Goal: Task Accomplishment & Management: Complete application form

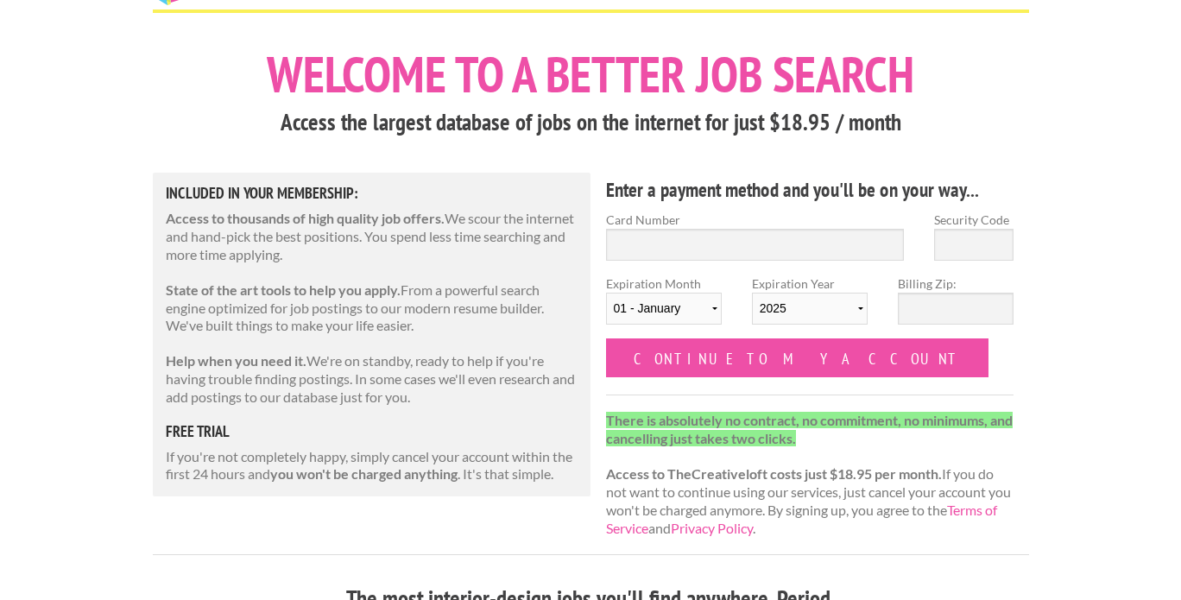
scroll to position [86, 0]
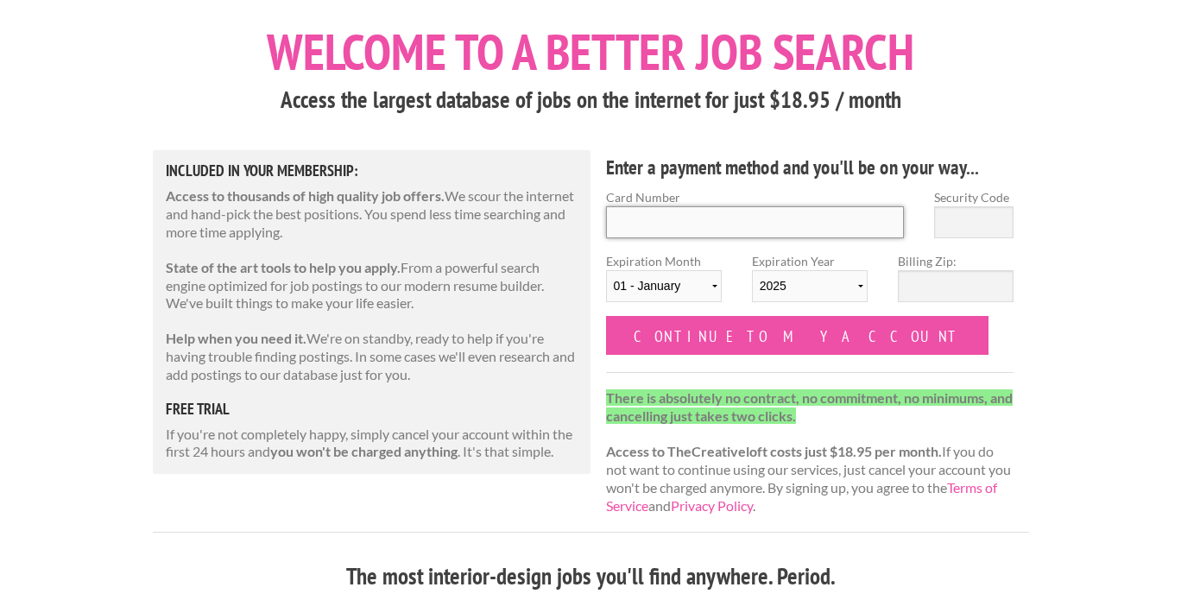
click at [824, 228] on input "Card Number" at bounding box center [755, 222] width 299 height 32
type input "4266841853480547"
type input "497"
select select "12"
select select "2029"
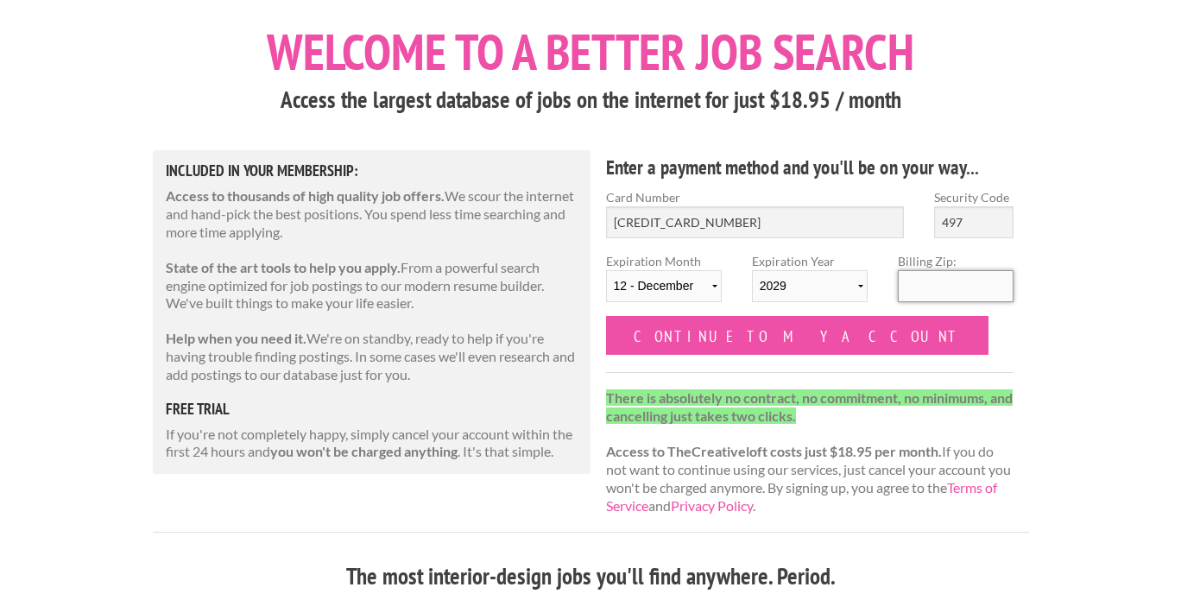
click at [953, 285] on input "Billing Zip:" at bounding box center [956, 286] width 116 height 32
type input "77505"
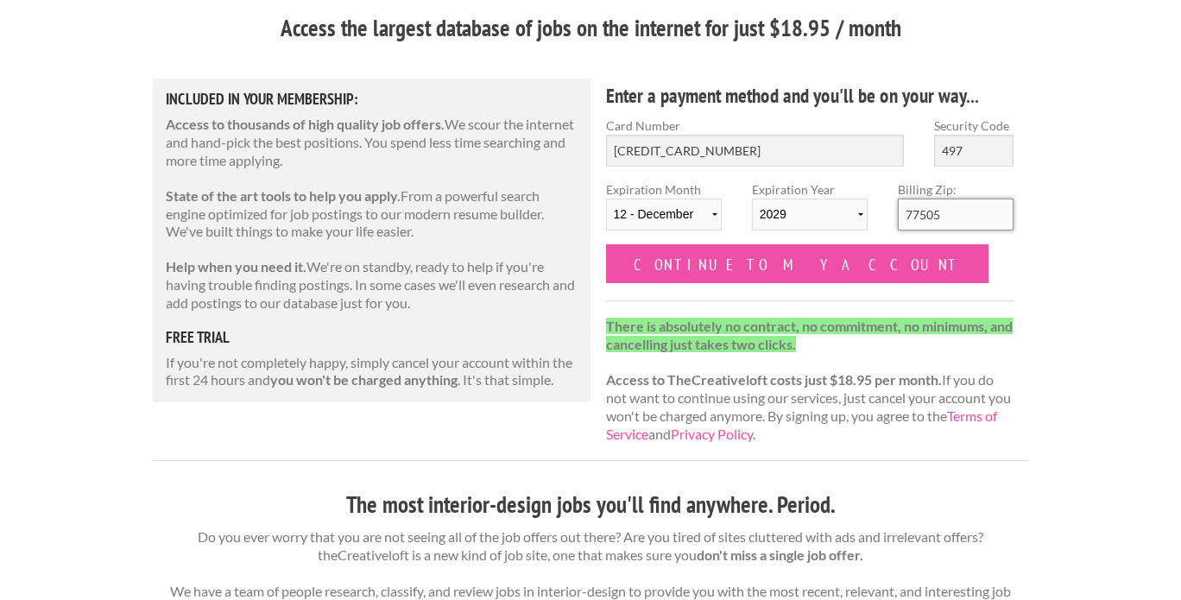
scroll to position [173, 0]
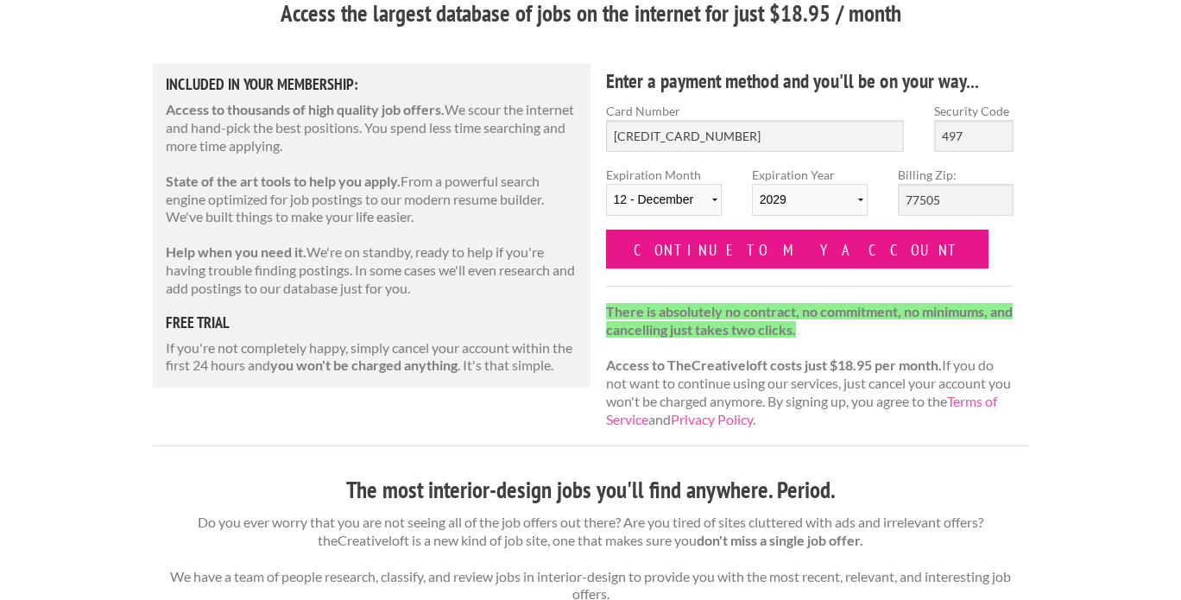
click at [733, 247] on input "Continue to my account" at bounding box center [797, 249] width 383 height 39
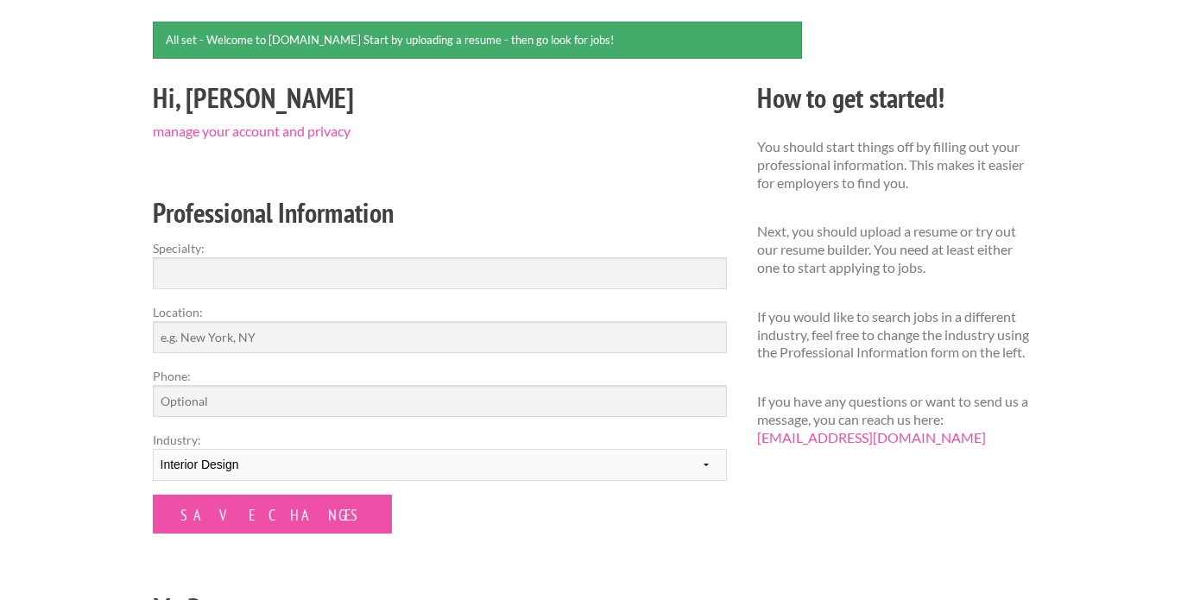
scroll to position [173, 0]
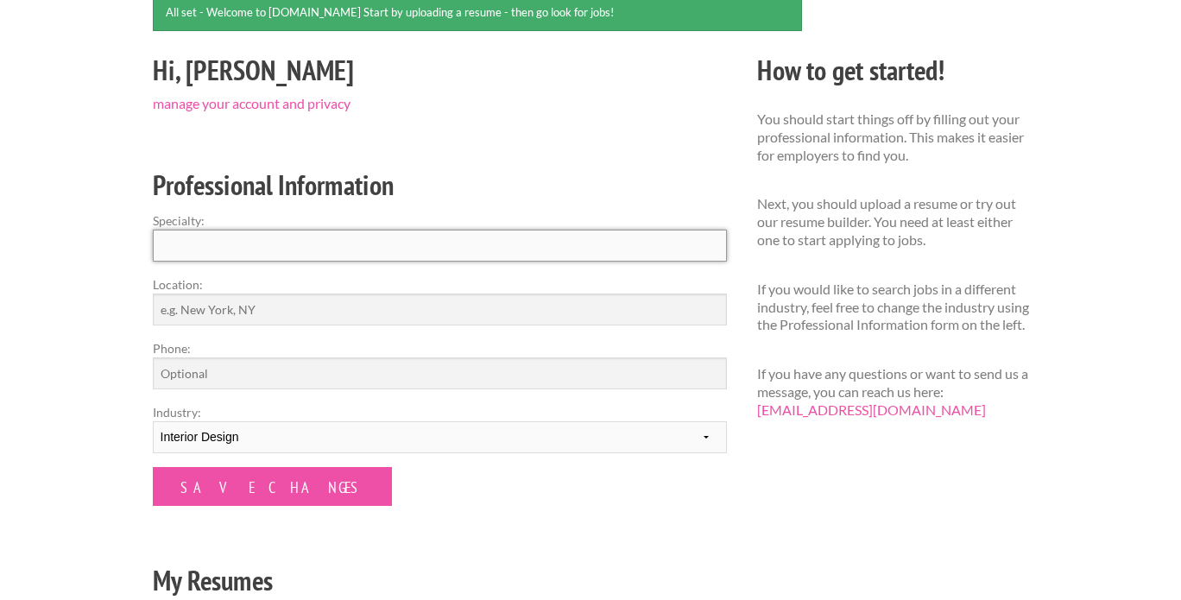
click at [394, 247] on input "Specialty:" at bounding box center [440, 246] width 574 height 32
type input "Interior Architect"
click at [236, 315] on input "Location:" at bounding box center [440, 309] width 574 height 32
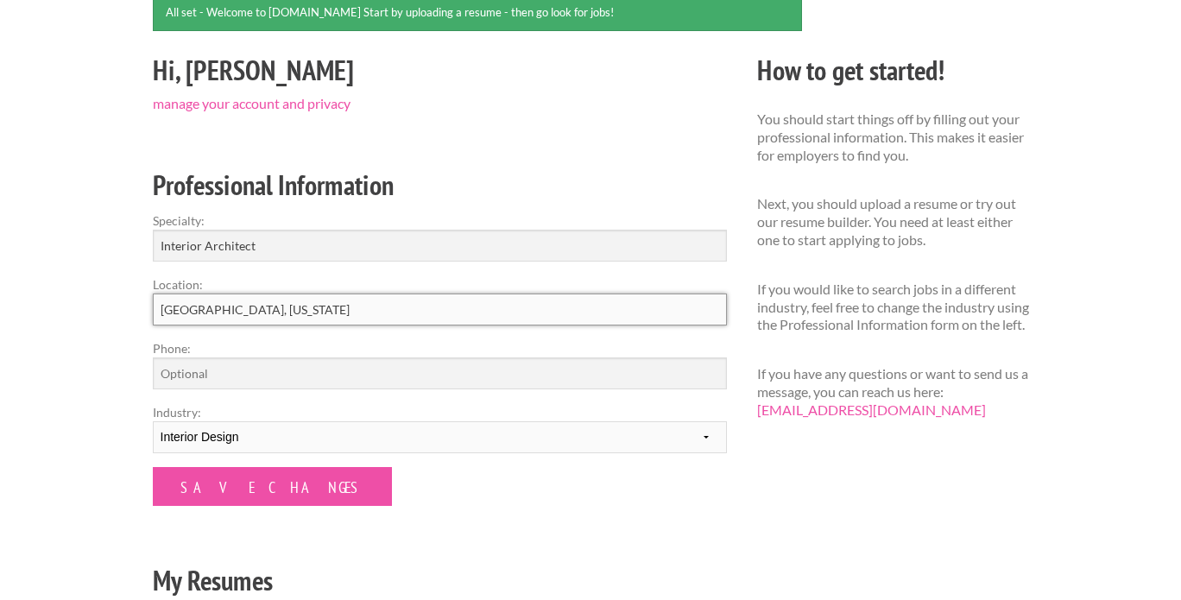
type input "Las Vegas, Nevada"
click at [273, 379] on input "Phone:" at bounding box center [440, 373] width 574 height 32
type input "8323065535"
click at [343, 434] on select "--------- Fashion Interior Design Photography Event Planning Entertainment Musi…" at bounding box center [440, 437] width 574 height 32
click at [153, 421] on select "--------- Fashion Interior Design Photography Event Planning Entertainment Musi…" at bounding box center [440, 437] width 574 height 32
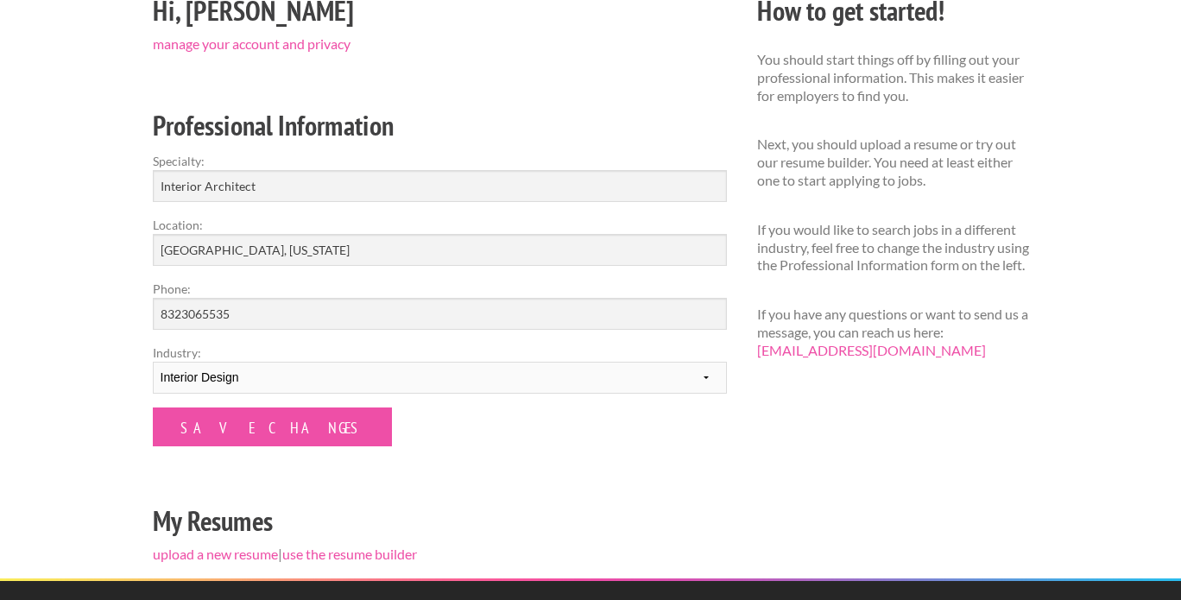
scroll to position [259, 0]
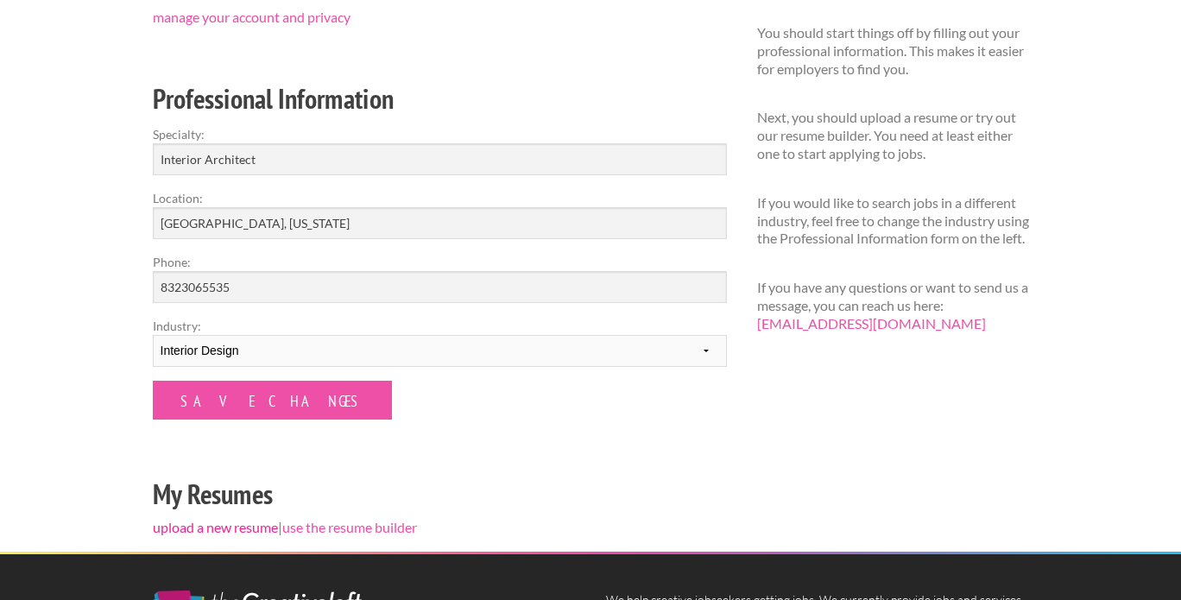
click at [221, 528] on link "upload a new resume" at bounding box center [215, 527] width 125 height 16
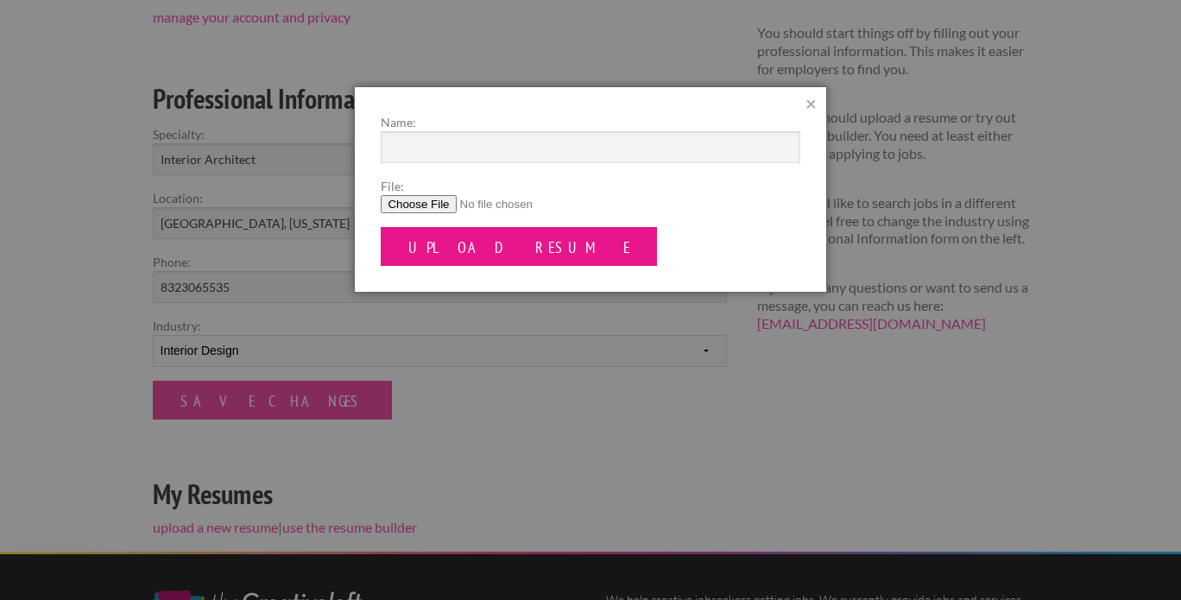
click at [468, 244] on input "Upload Resume" at bounding box center [519, 246] width 276 height 39
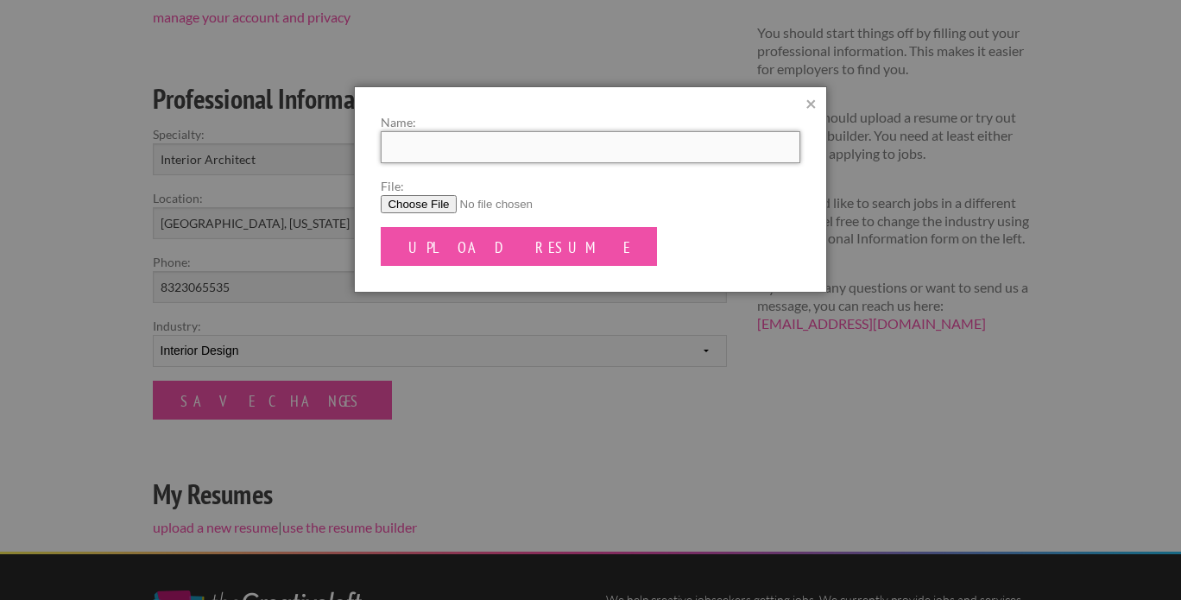
click at [445, 146] on input "Name:" at bounding box center [590, 147] width 419 height 32
click at [538, 143] on input "Name:" at bounding box center [590, 147] width 419 height 32
drag, startPoint x: 491, startPoint y: 422, endPoint x: 487, endPoint y: 406, distance: 17.0
click at [491, 422] on div at bounding box center [590, 300] width 1181 height 600
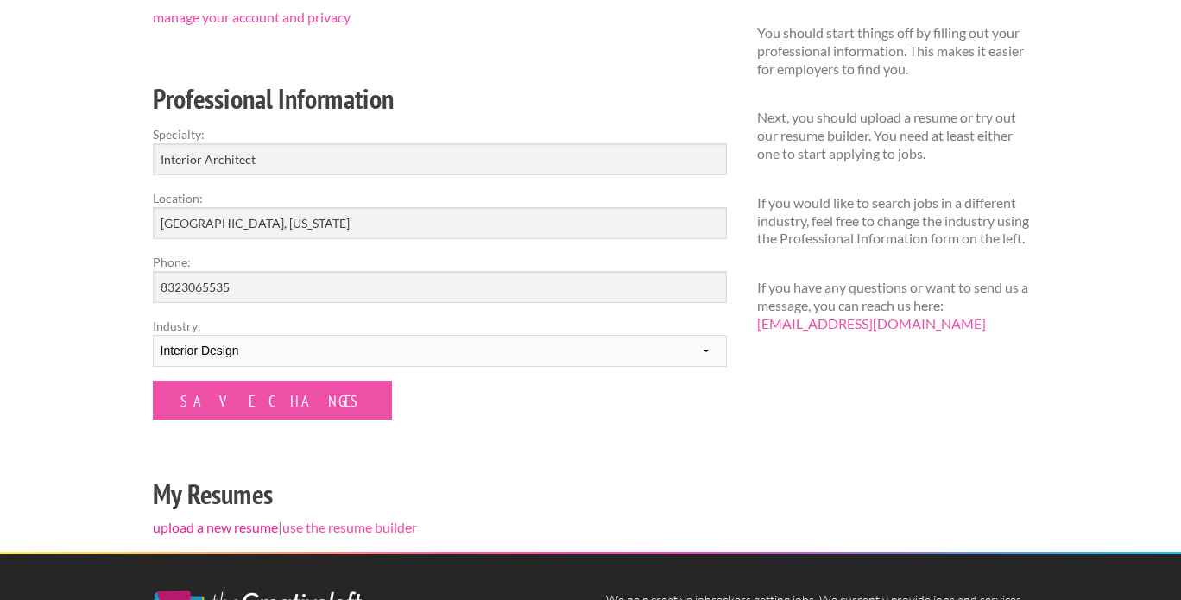
click at [222, 527] on link "upload a new resume" at bounding box center [215, 527] width 125 height 16
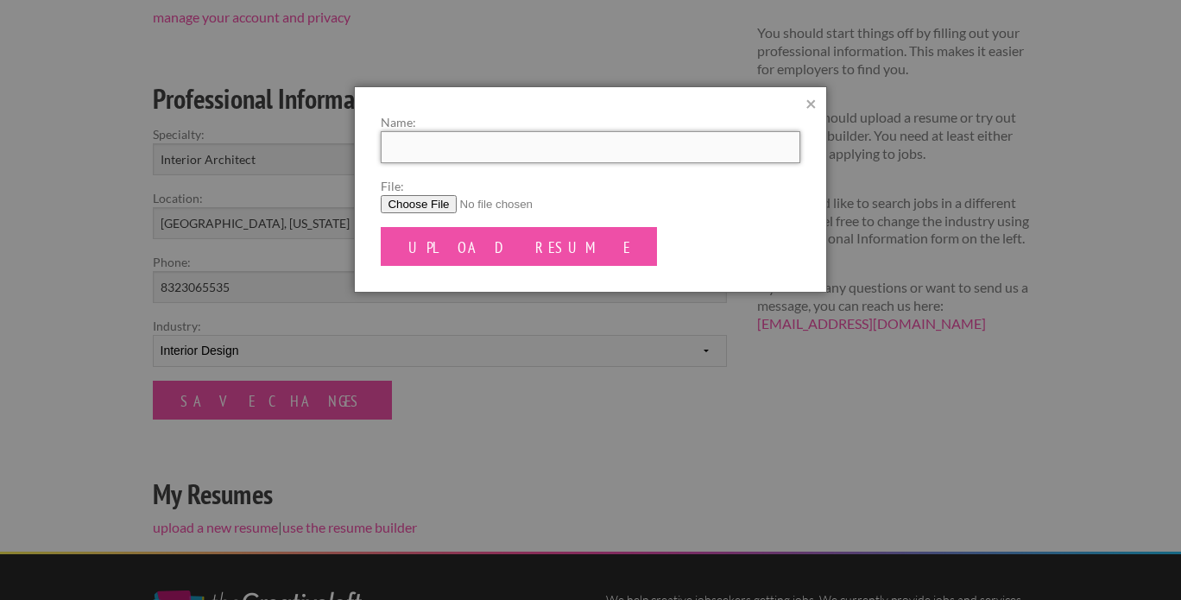
click at [505, 139] on input "Name:" at bounding box center [590, 147] width 419 height 32
type input "[PERSON_NAME]"
click at [411, 204] on input "File:" at bounding box center [590, 204] width 419 height 18
type input "C:\fakepath\Nadine Khoury (1).png"
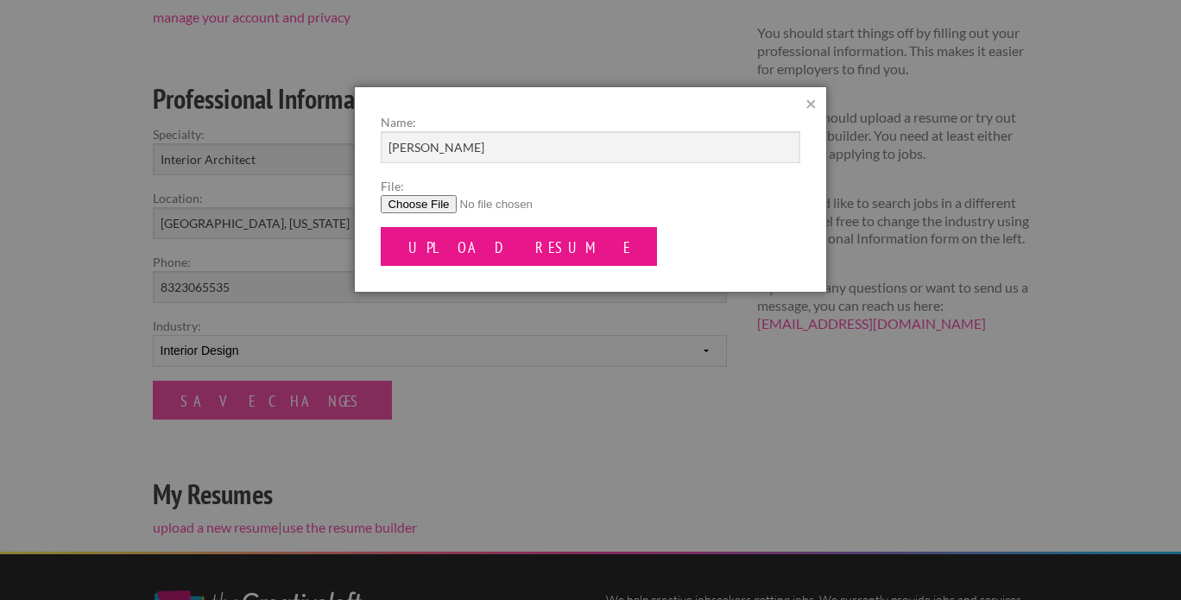
click at [465, 239] on input "Upload Resume" at bounding box center [519, 246] width 276 height 39
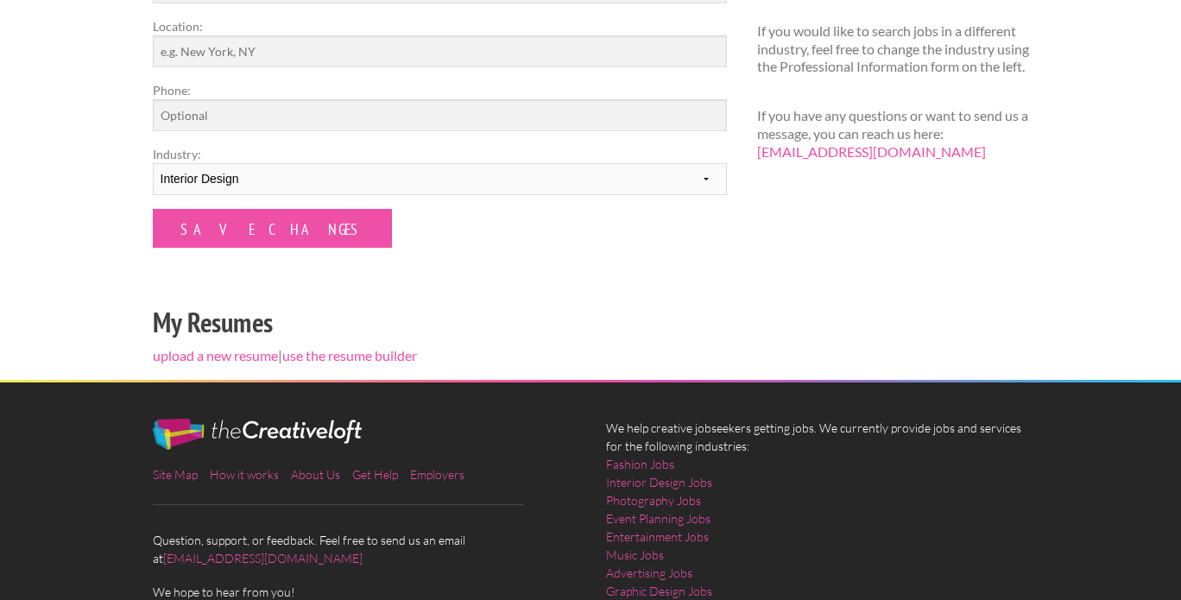
scroll to position [432, 0]
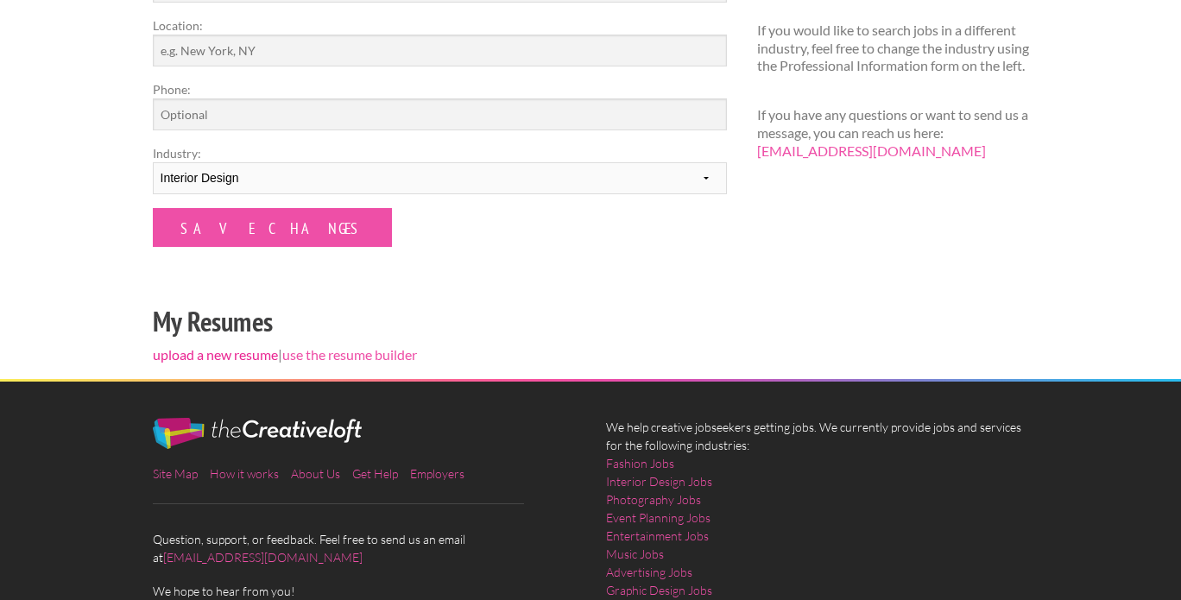
click at [227, 353] on link "upload a new resume" at bounding box center [215, 354] width 125 height 16
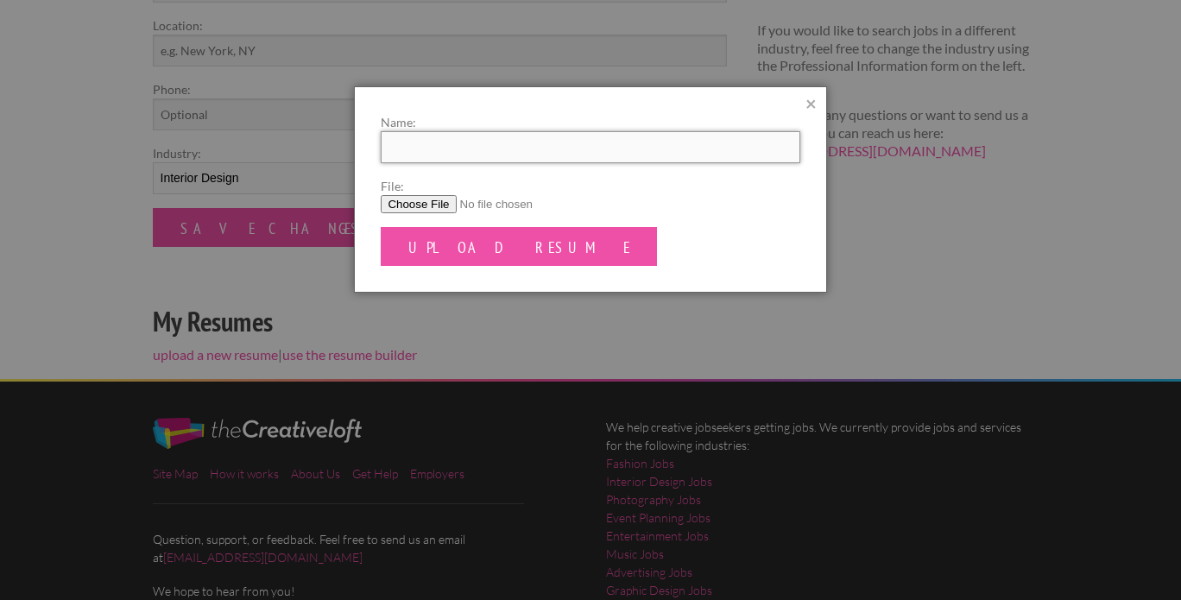
click at [444, 152] on input "Name:" at bounding box center [590, 147] width 419 height 32
type input "[PERSON_NAME]"
click at [409, 208] on input "File:" at bounding box center [590, 204] width 419 height 18
type input "C:\fakepath\Nadine Khoury- Resume PDF.pdf"
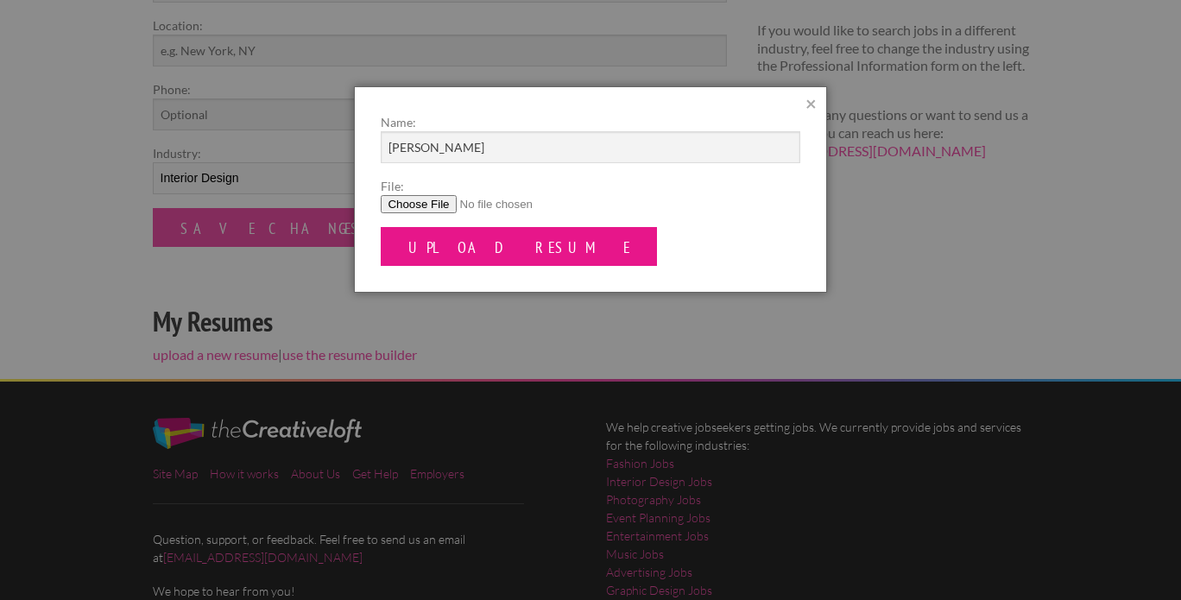
click at [459, 251] on input "Upload Resume" at bounding box center [519, 246] width 276 height 39
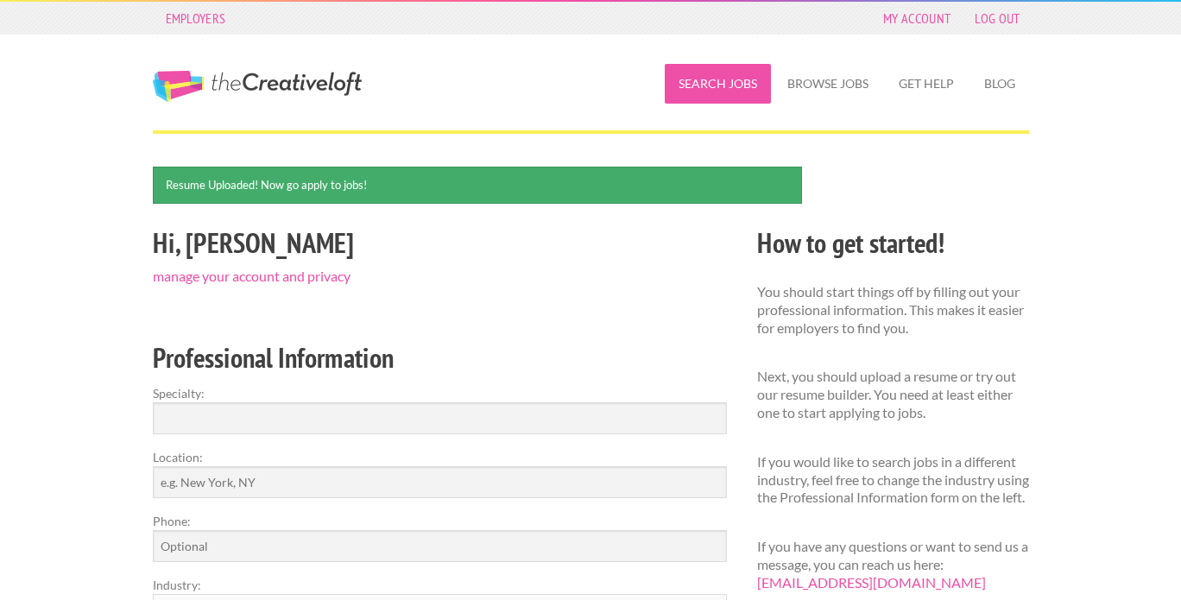
click at [730, 82] on link "Search Jobs" at bounding box center [718, 84] width 106 height 40
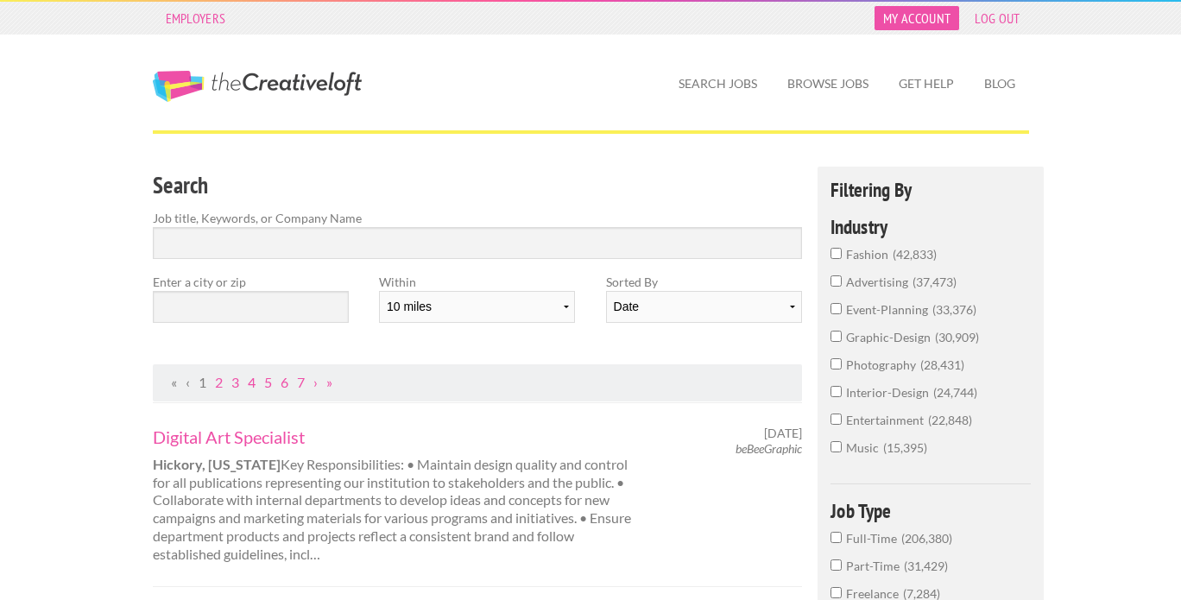
click at [918, 16] on link "My Account" at bounding box center [916, 18] width 85 height 24
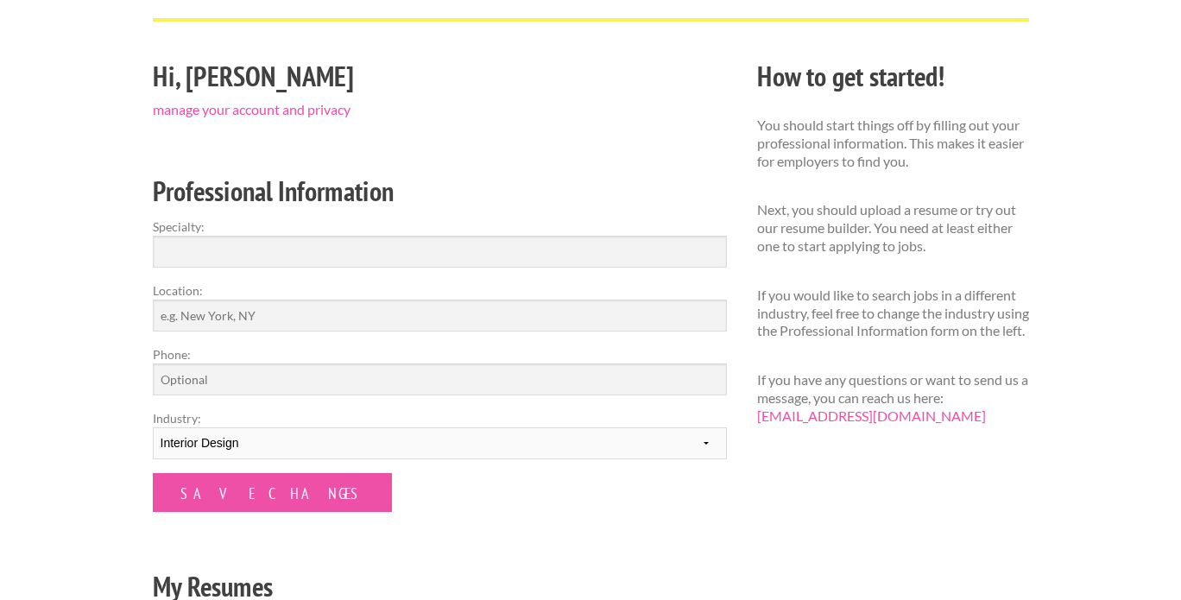
scroll to position [86, 0]
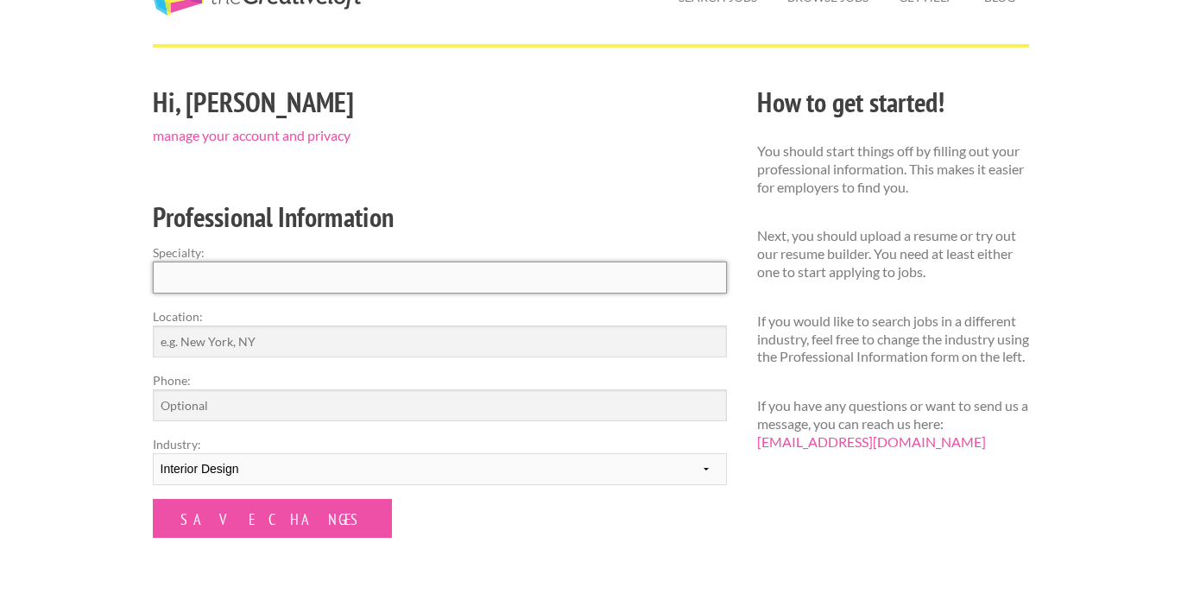
click at [334, 277] on input "Specialty:" at bounding box center [440, 277] width 574 height 32
type input "Interior Architect"
click at [274, 347] on input "Location:" at bounding box center [440, 341] width 574 height 32
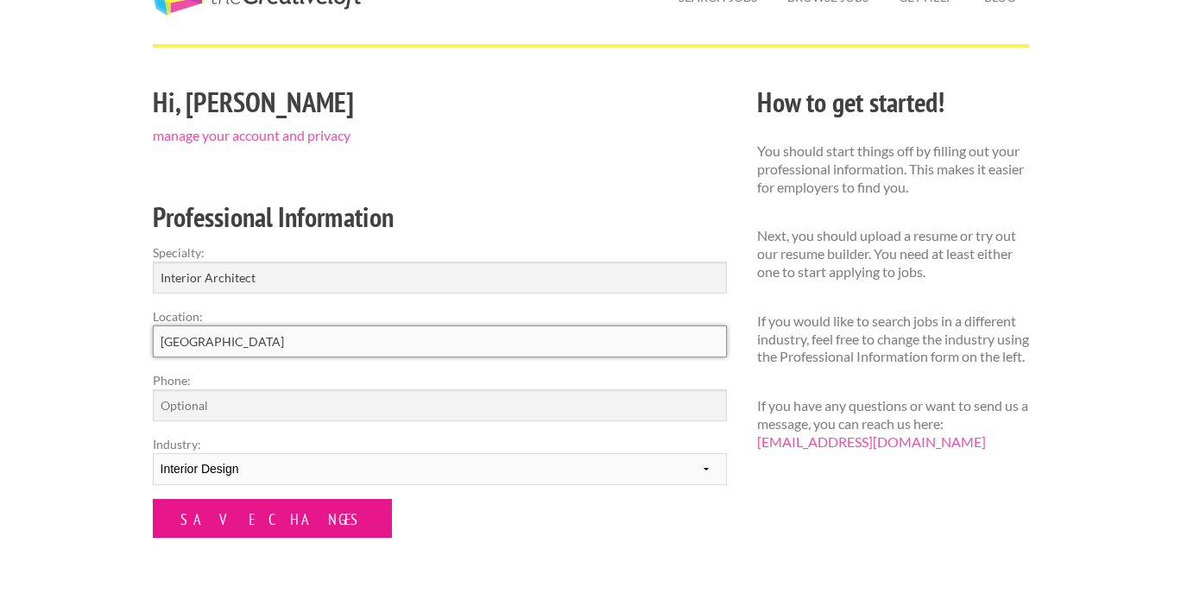
type input "[GEOGRAPHIC_DATA]"
click at [249, 523] on input "Save Changes" at bounding box center [272, 518] width 239 height 39
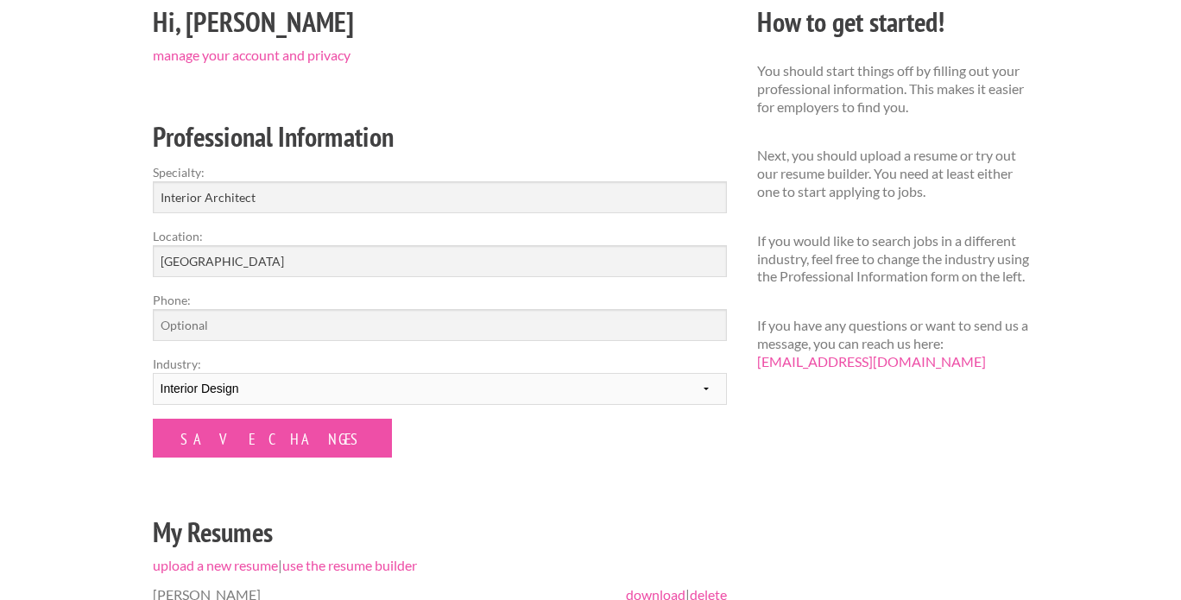
scroll to position [173, 0]
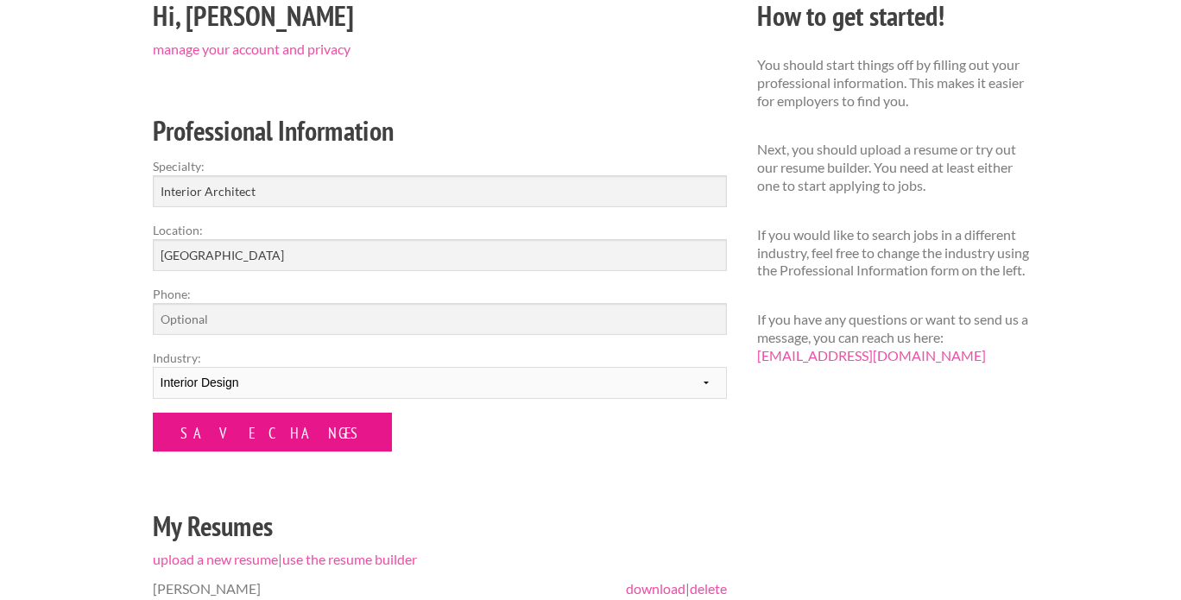
click at [208, 432] on input "Save Changes" at bounding box center [272, 432] width 239 height 39
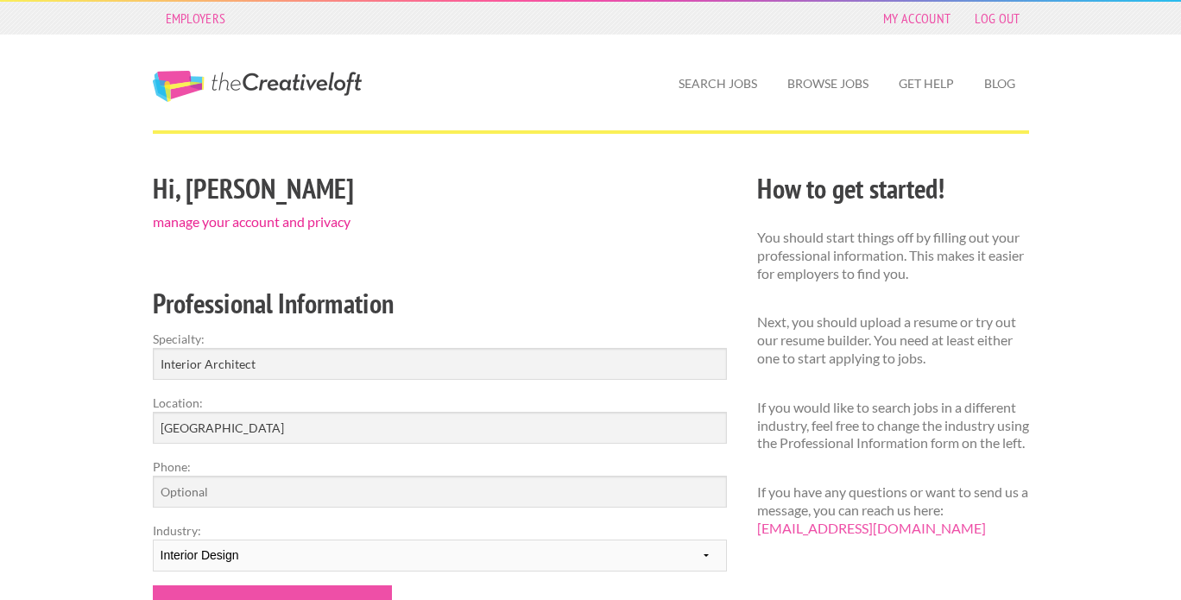
click at [261, 219] on link "manage your account and privacy" at bounding box center [252, 221] width 198 height 16
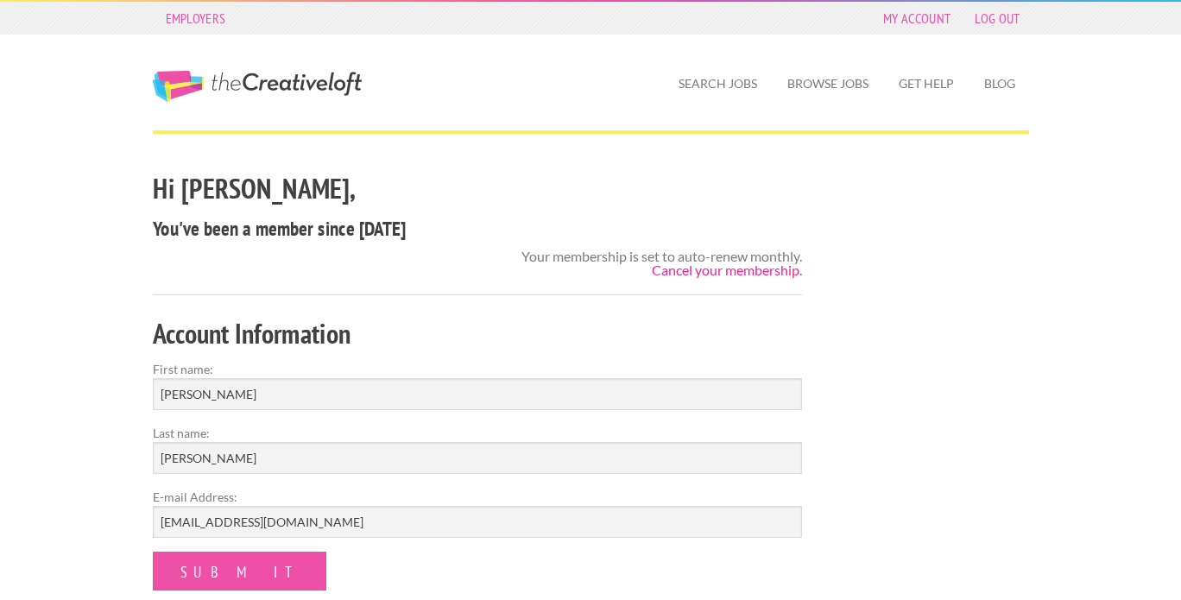
click at [721, 268] on link "Cancel your membership." at bounding box center [727, 269] width 150 height 16
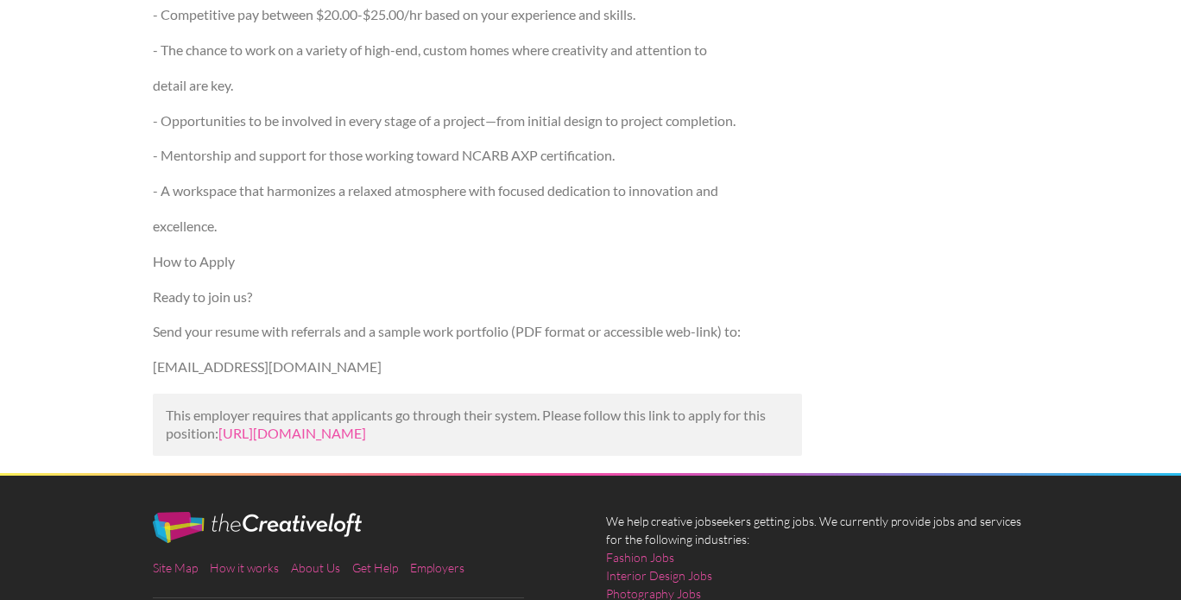
scroll to position [1985, 0]
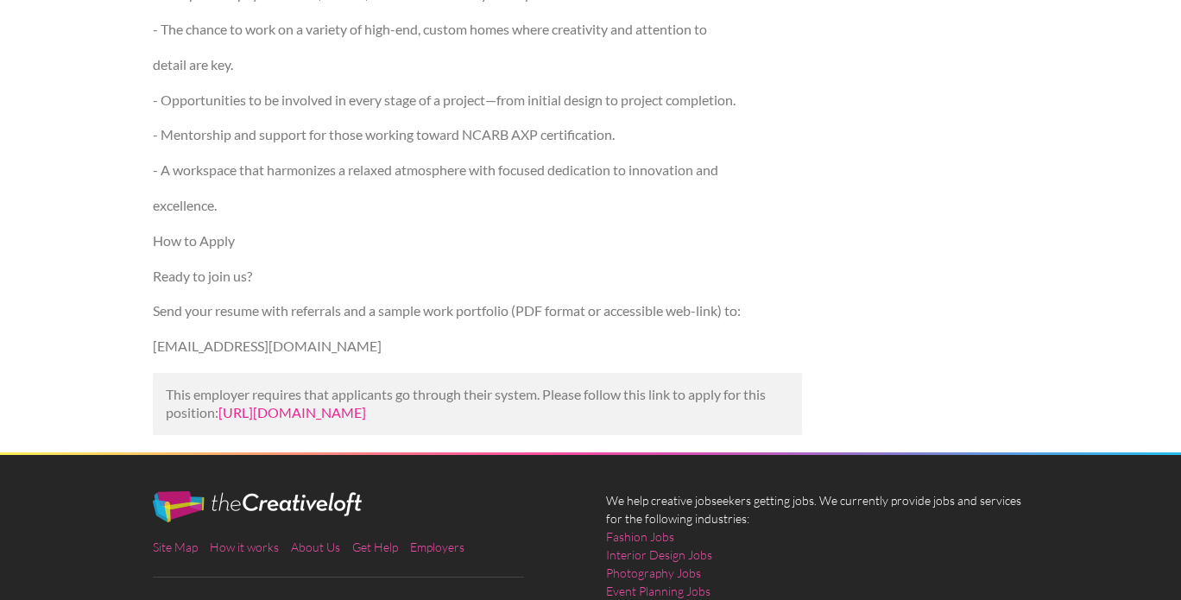
click at [306, 404] on link "https://www.linkedin.com/jobs/view/design-assistant-at-skyterra-design-43024226…" at bounding box center [292, 412] width 148 height 16
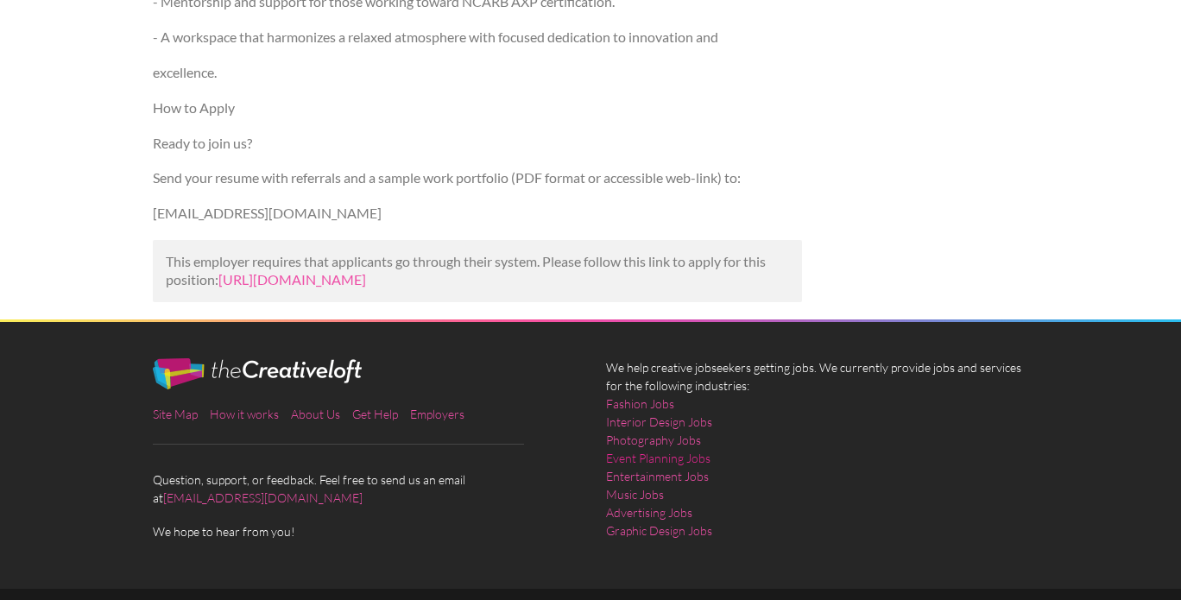
scroll to position [2135, 0]
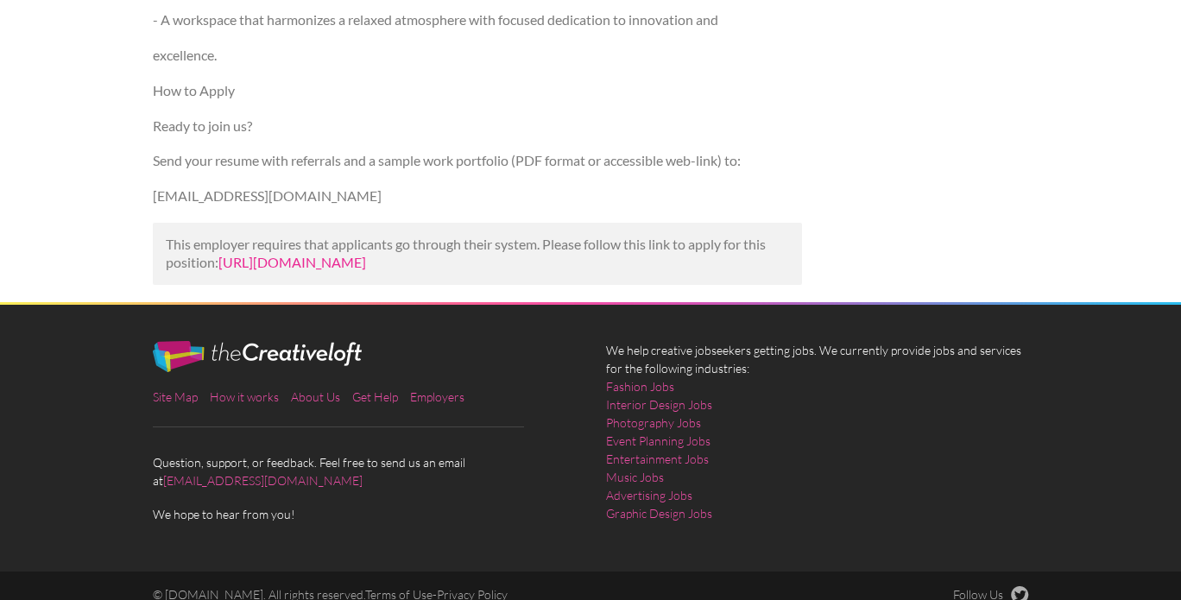
click at [366, 254] on link "https://www.linkedin.com/jobs/view/design-assistant-at-skyterra-design-43024226…" at bounding box center [292, 262] width 148 height 16
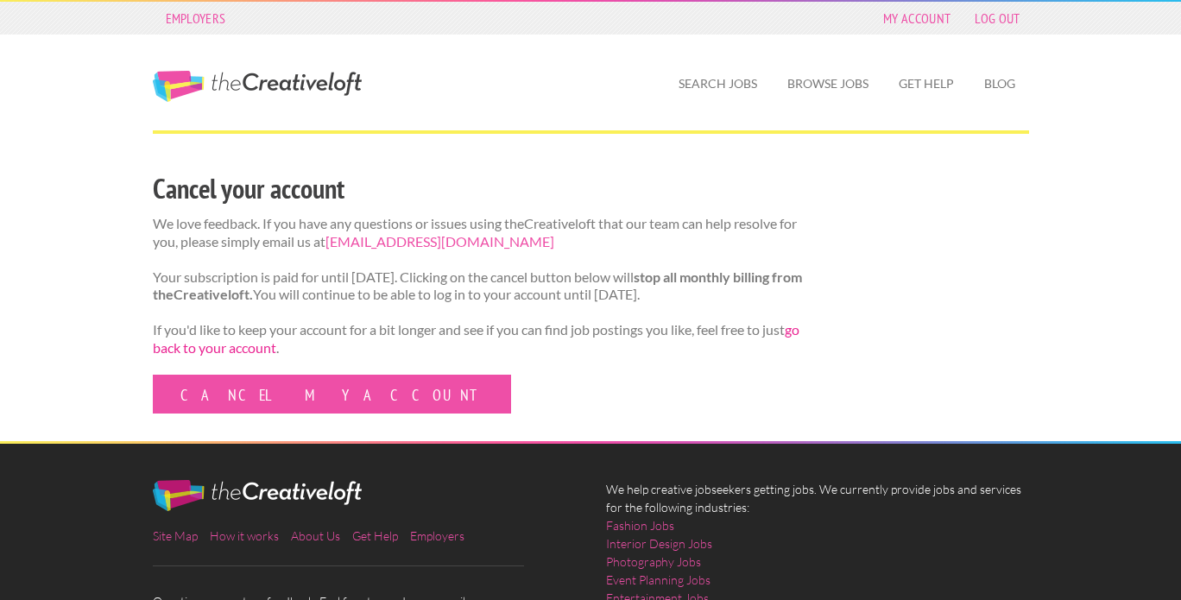
click at [272, 356] on link "go back to your account" at bounding box center [476, 338] width 646 height 35
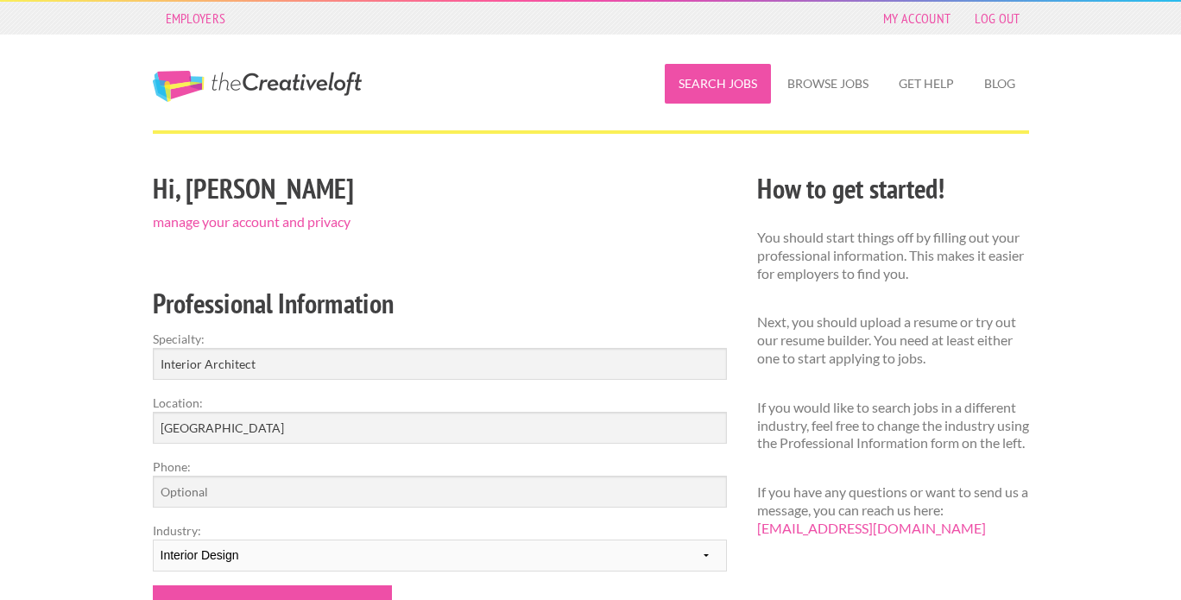
click at [725, 80] on link "Search Jobs" at bounding box center [718, 84] width 106 height 40
